Goal: Find specific page/section: Find specific page/section

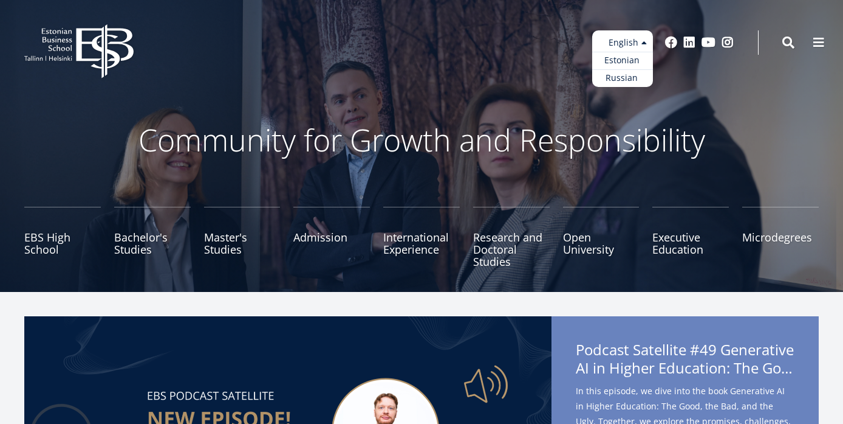
click at [619, 40] on ul "Estonian English Russian" at bounding box center [622, 58] width 61 height 57
click at [622, 60] on link "Estonian" at bounding box center [622, 61] width 61 height 18
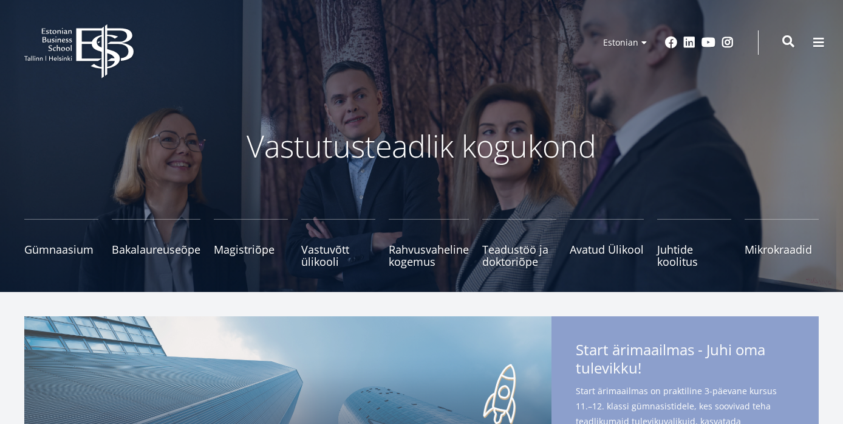
click at [788, 47] on span at bounding box center [789, 41] width 12 height 12
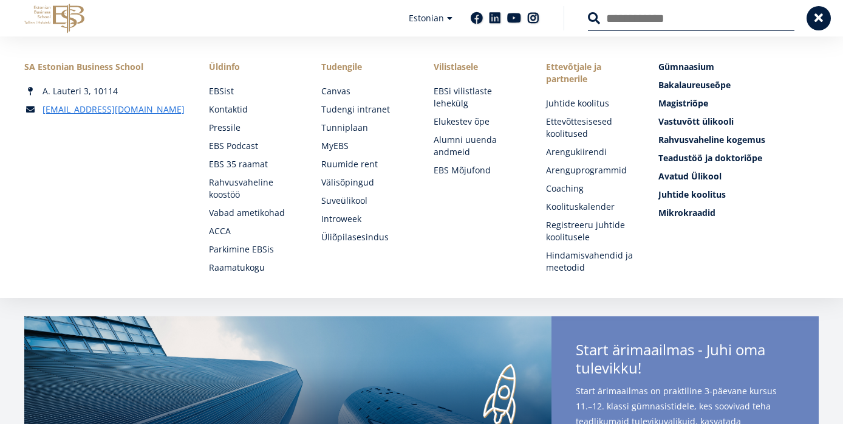
click at [631, 22] on input "Otsing" at bounding box center [691, 18] width 207 height 26
click at [461, 242] on li "Vilistlasele EBSi vilistlaste lehekülg Elukestev õpe Alumni uuenda andmeid EBS …" at bounding box center [466, 167] width 112 height 213
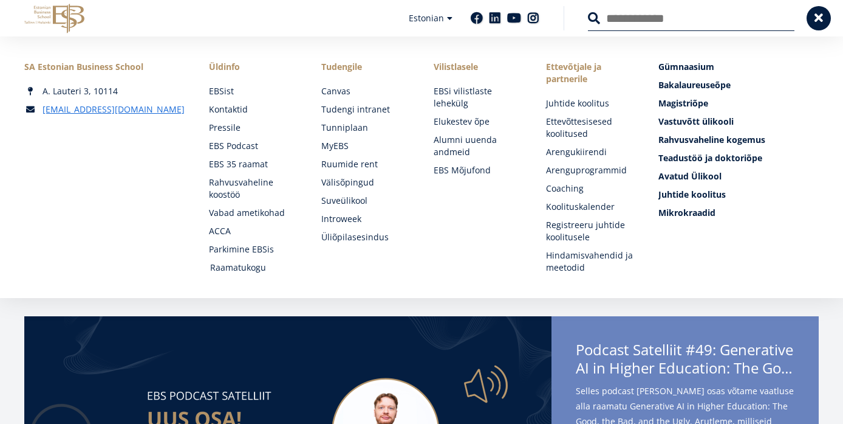
click at [238, 265] on link "Raamatukogu" at bounding box center [254, 267] width 88 height 12
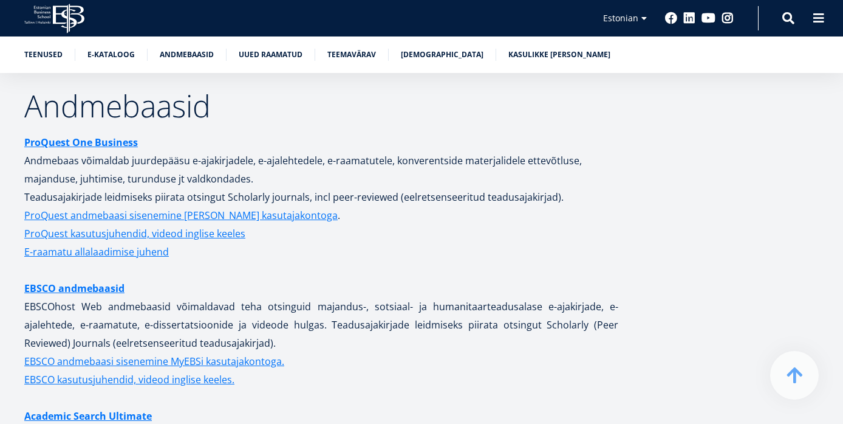
scroll to position [2349, 0]
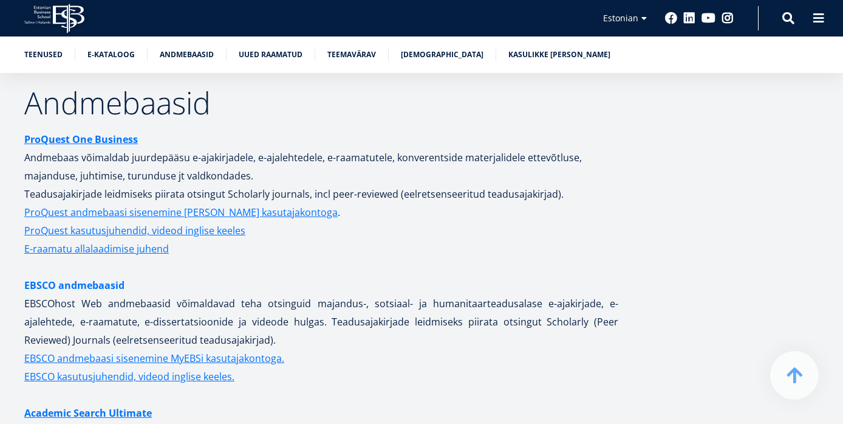
click at [112, 276] on link "EBSCO andmebaasid" at bounding box center [74, 285] width 100 height 18
click at [109, 132] on strong "ProQuest One Business" at bounding box center [81, 138] width 114 height 13
